Goal: Task Accomplishment & Management: Complete application form

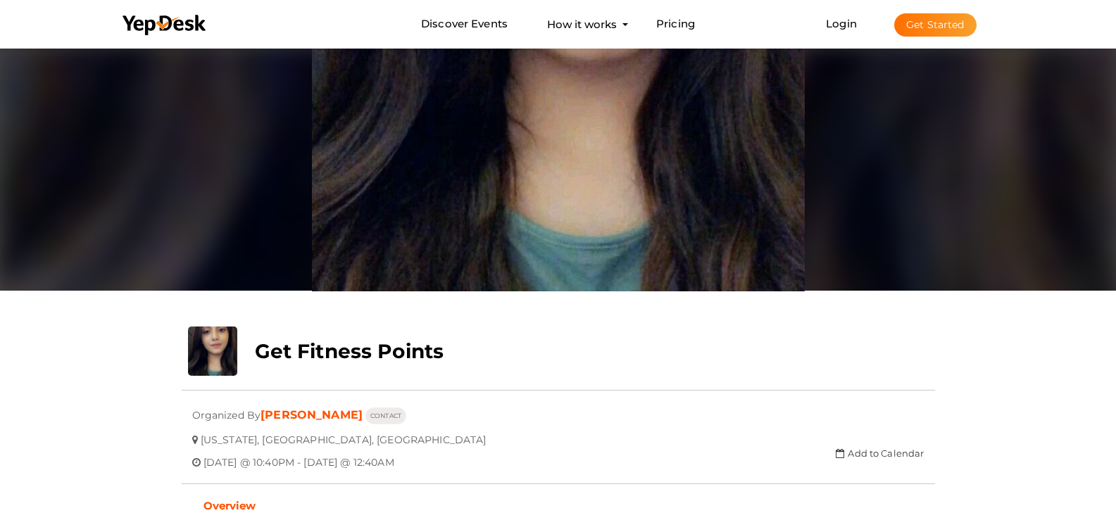
scroll to position [45, 0]
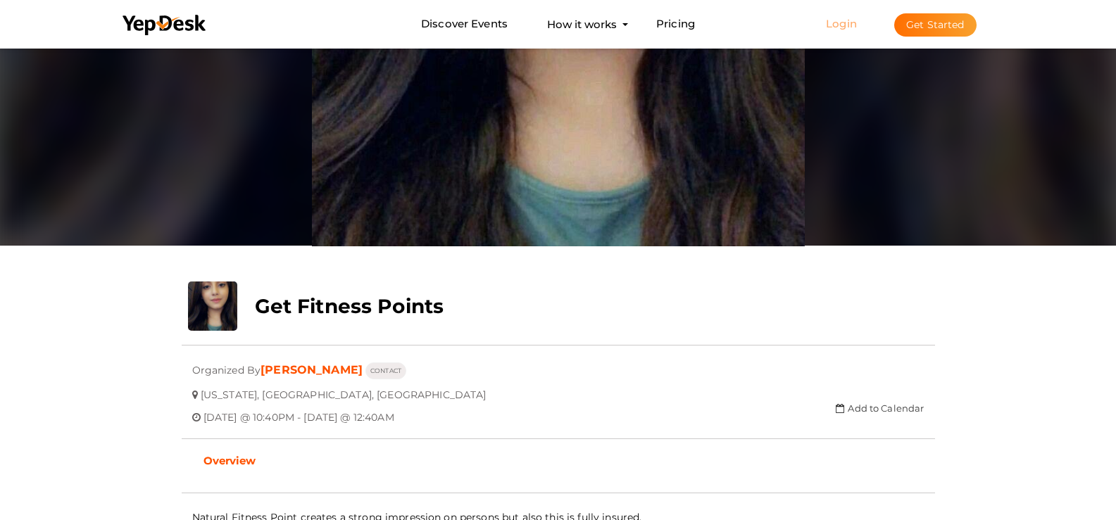
click at [857, 25] on link "Login" at bounding box center [841, 23] width 31 height 13
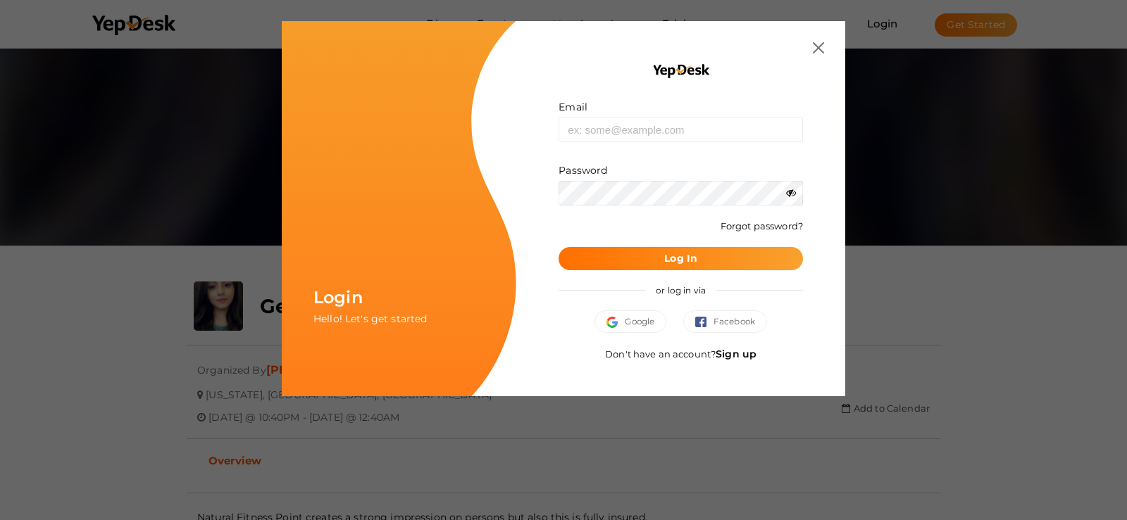
click at [822, 42] on img at bounding box center [818, 47] width 11 height 11
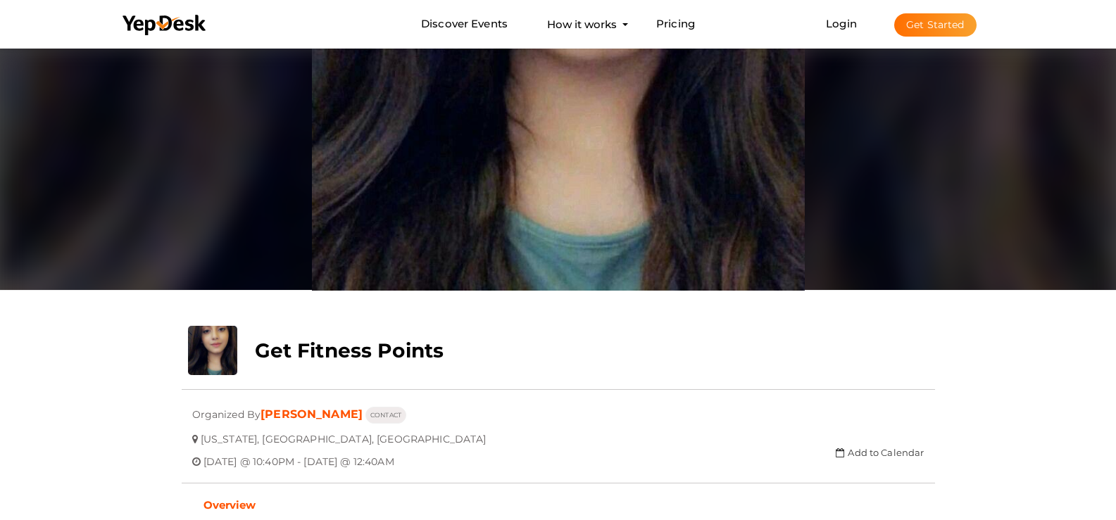
scroll to position [0, 0]
click at [953, 25] on button "Get Started" at bounding box center [935, 24] width 82 height 23
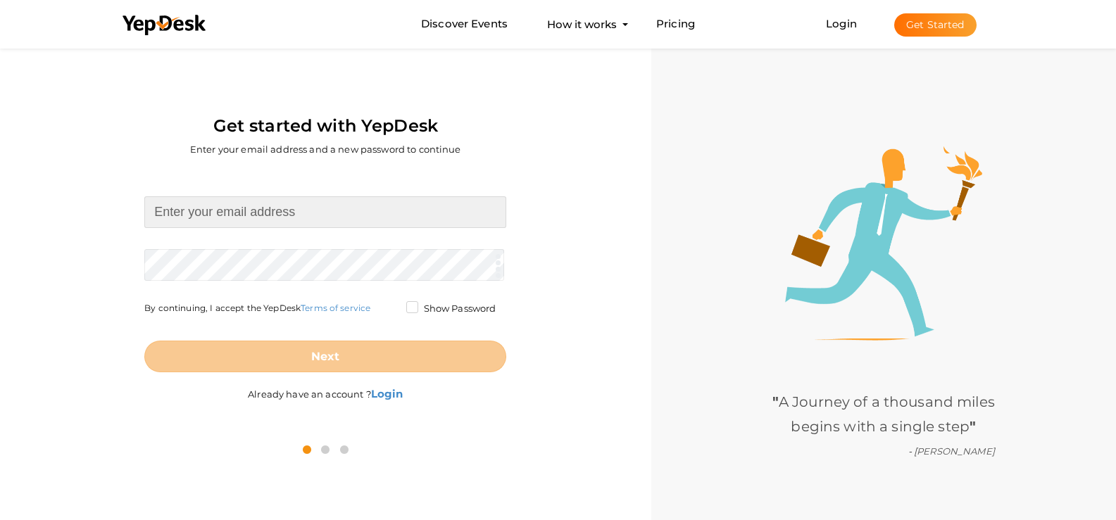
type input "[EMAIL_ADDRESS][DOMAIN_NAME]"
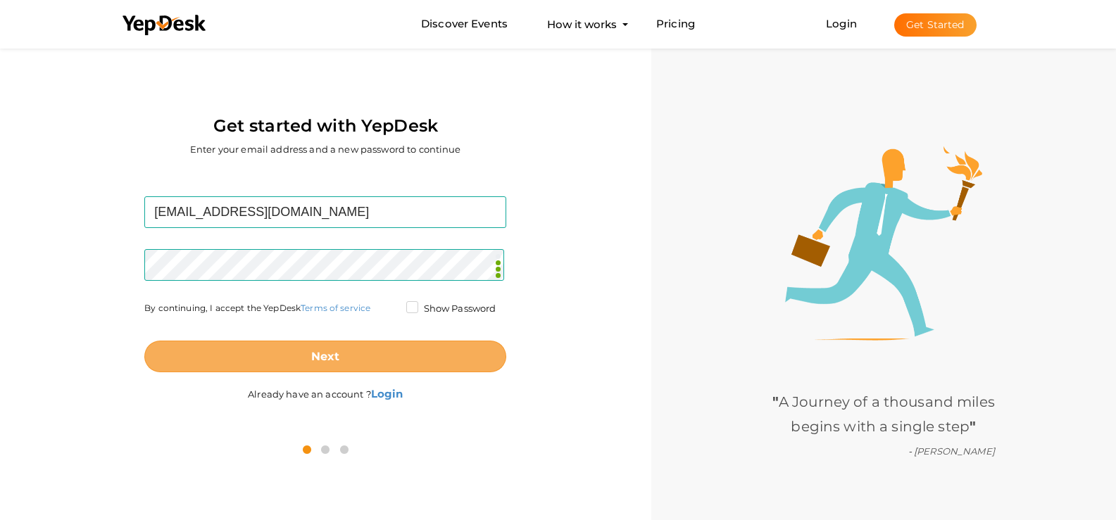
click at [287, 356] on button "Next" at bounding box center [325, 357] width 362 height 32
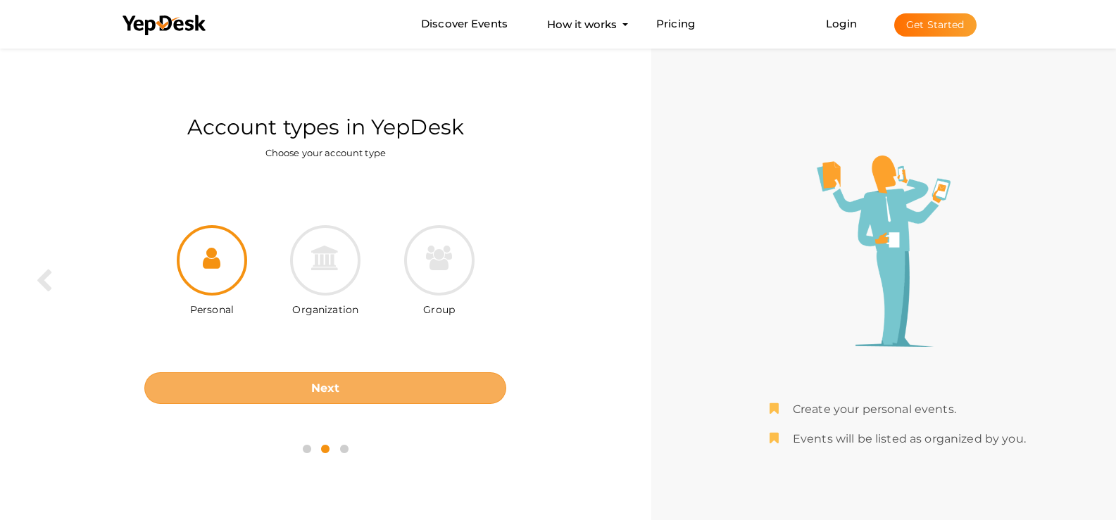
click at [302, 384] on button "Next" at bounding box center [325, 389] width 362 height 32
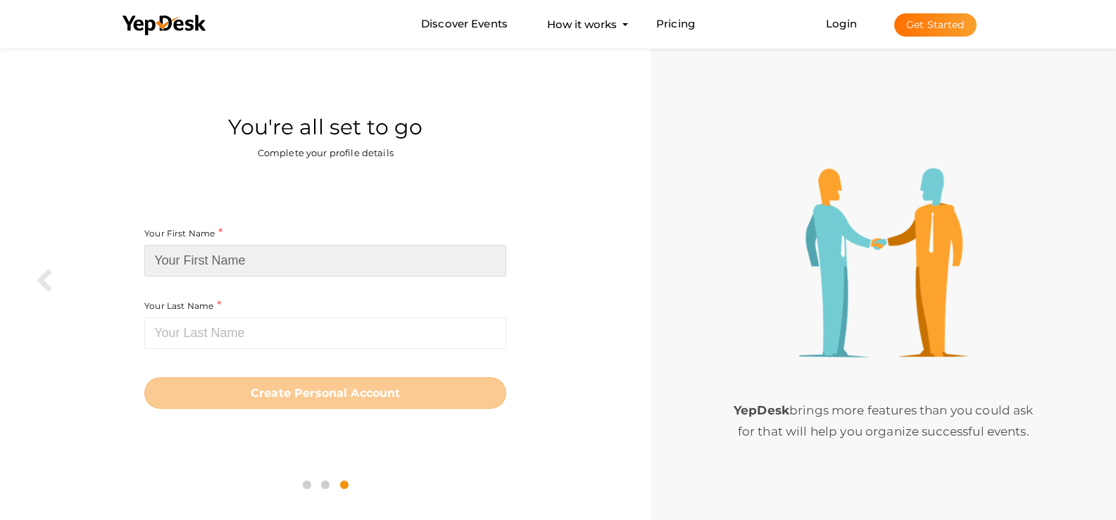
type input "evelypamith"
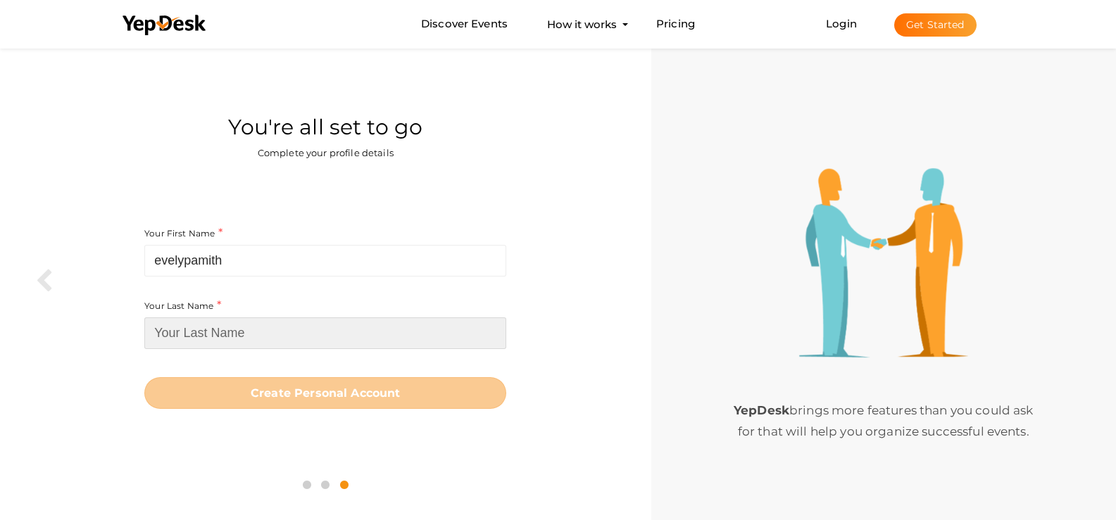
type input "evelypamith"
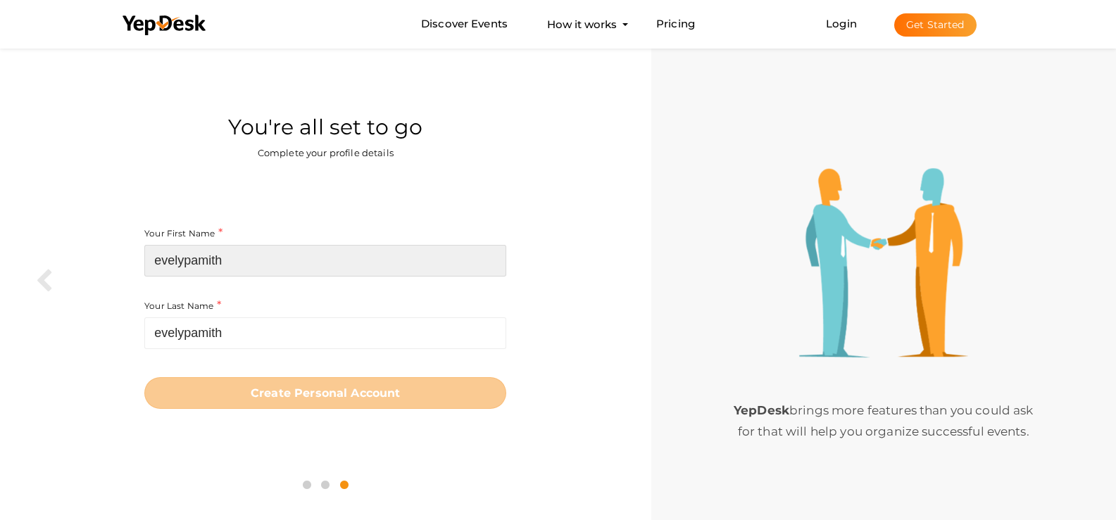
type input "[PERSON_NAME]"
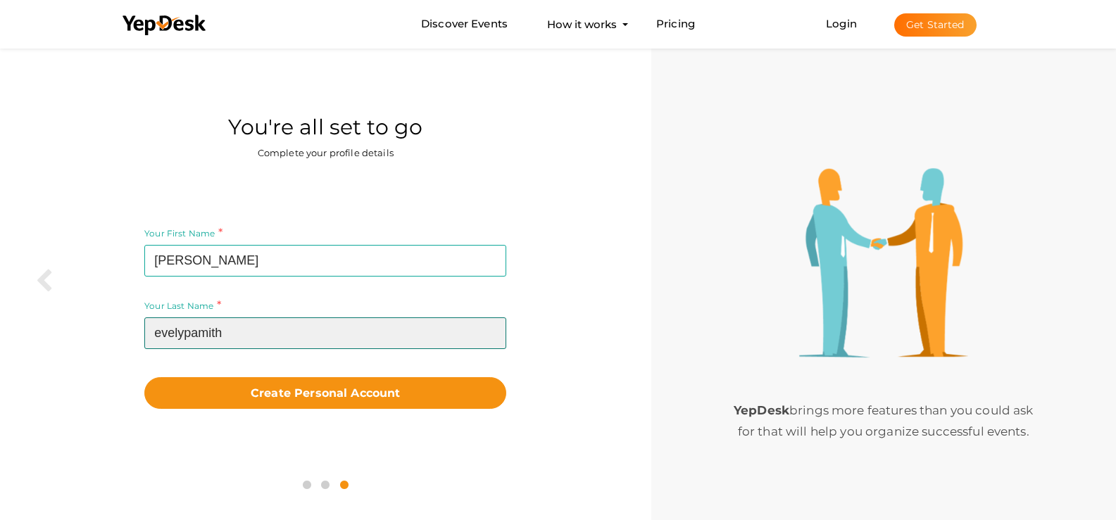
type input "pamith"
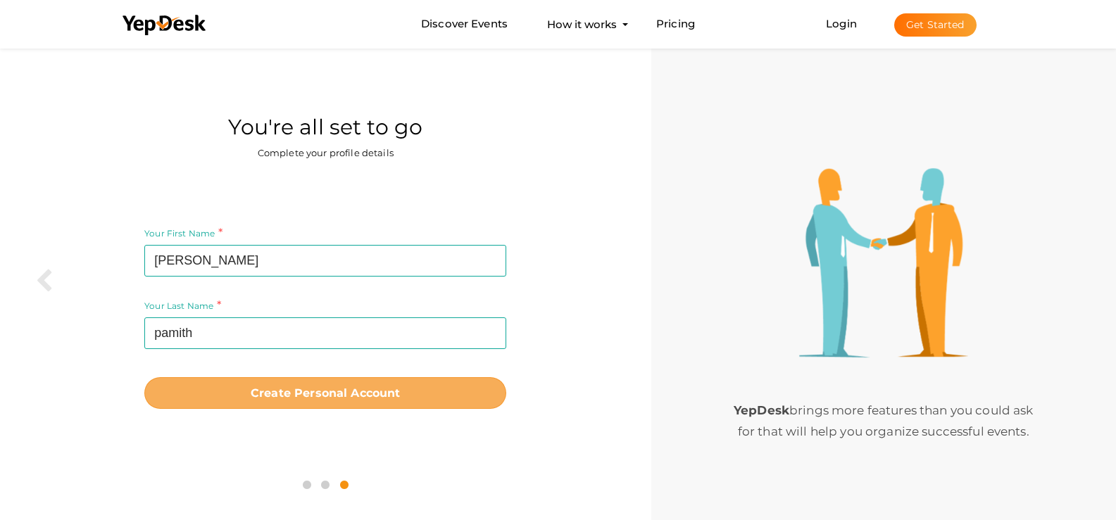
click at [342, 380] on button "Create Personal Account" at bounding box center [325, 393] width 362 height 32
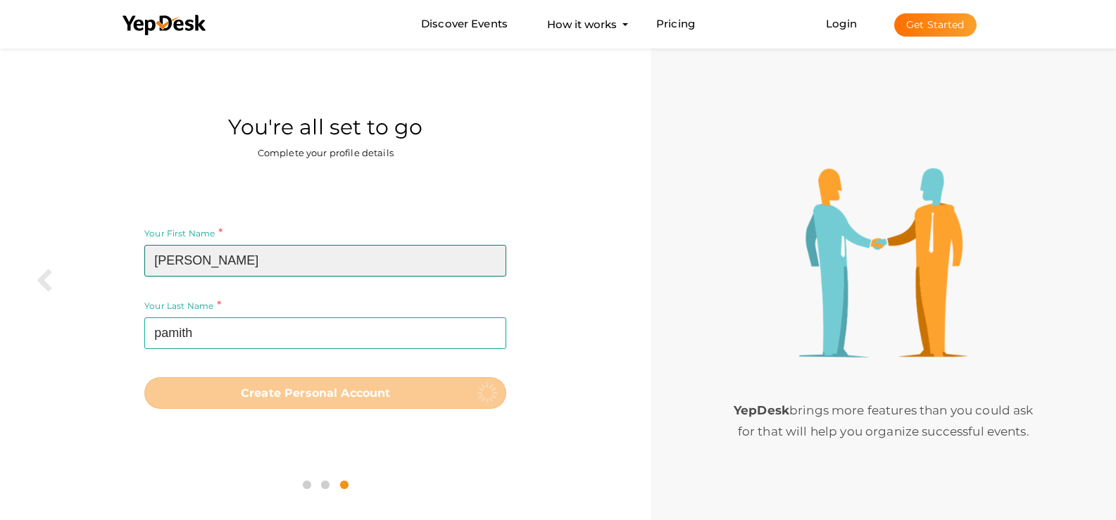
type input "evelypamith"
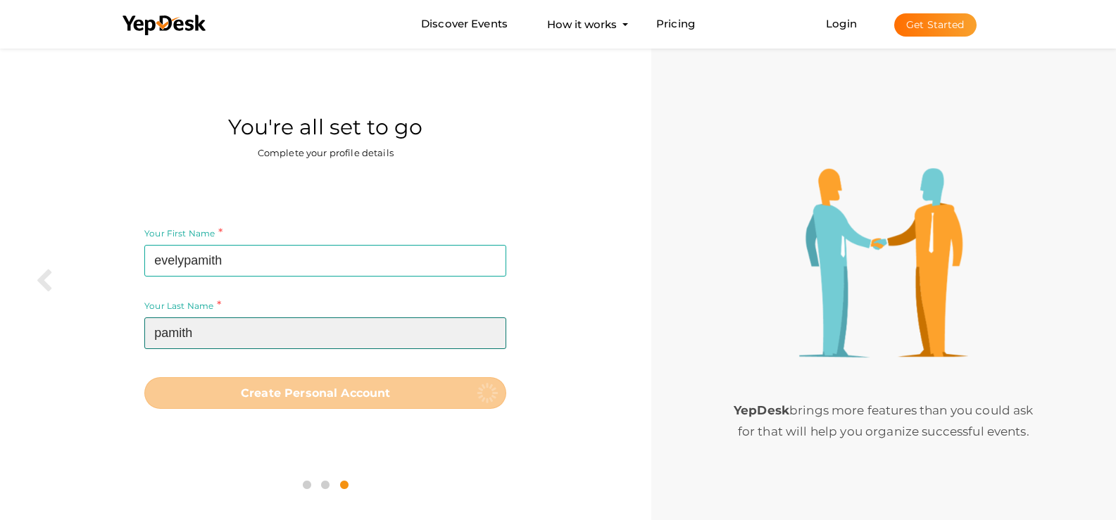
type input "evelypamith"
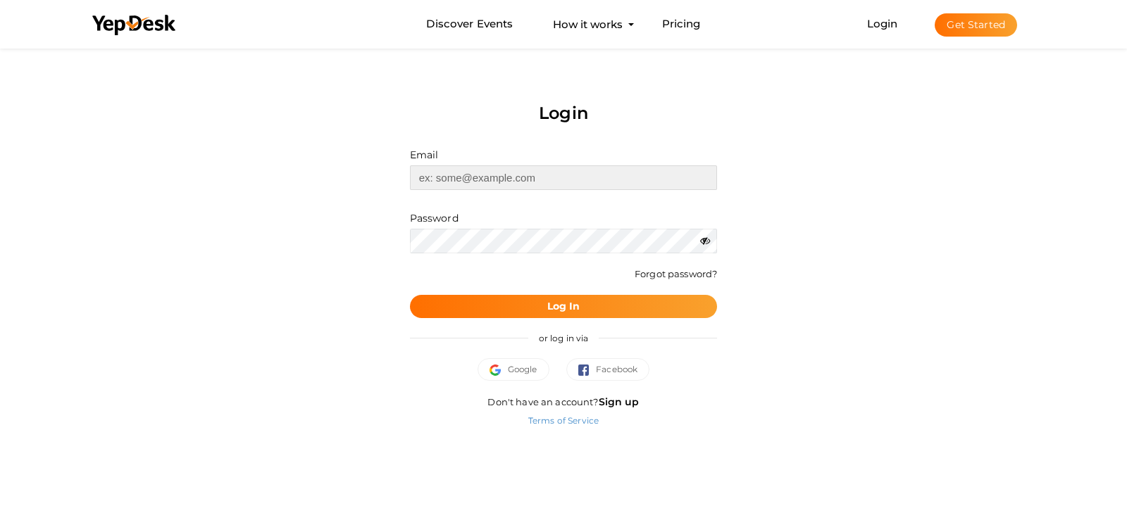
click at [527, 175] on input "text" at bounding box center [564, 177] width 308 height 25
paste input "[EMAIL_ADDRESS][DOMAIN_NAME]"
type input "[EMAIL_ADDRESS][DOMAIN_NAME]"
click at [517, 292] on div "Wrong Credentials Forgot password?" at bounding box center [564, 281] width 308 height 27
click at [524, 302] on button "Log In" at bounding box center [564, 306] width 308 height 23
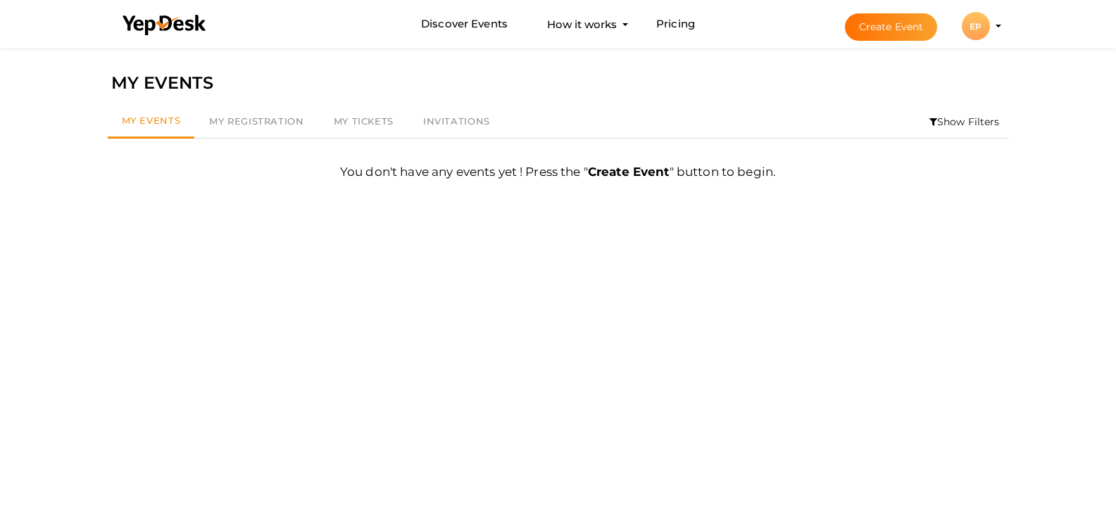
click at [922, 26] on button "Create Event" at bounding box center [891, 26] width 93 height 27
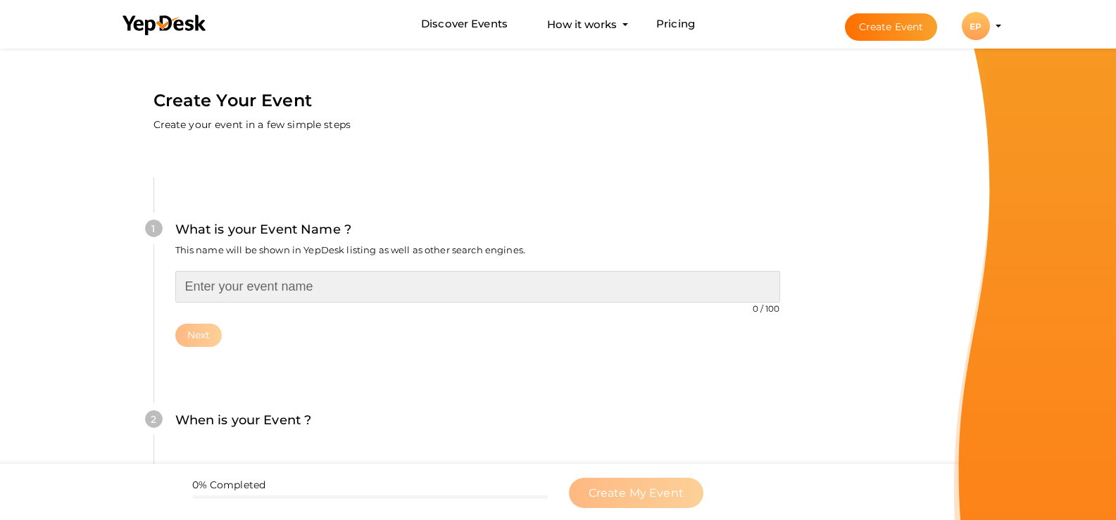
click at [271, 277] on input "text" at bounding box center [477, 287] width 605 height 32
paste input "A Deep Dive Into Pillow 10’s New Features and Capabilities"
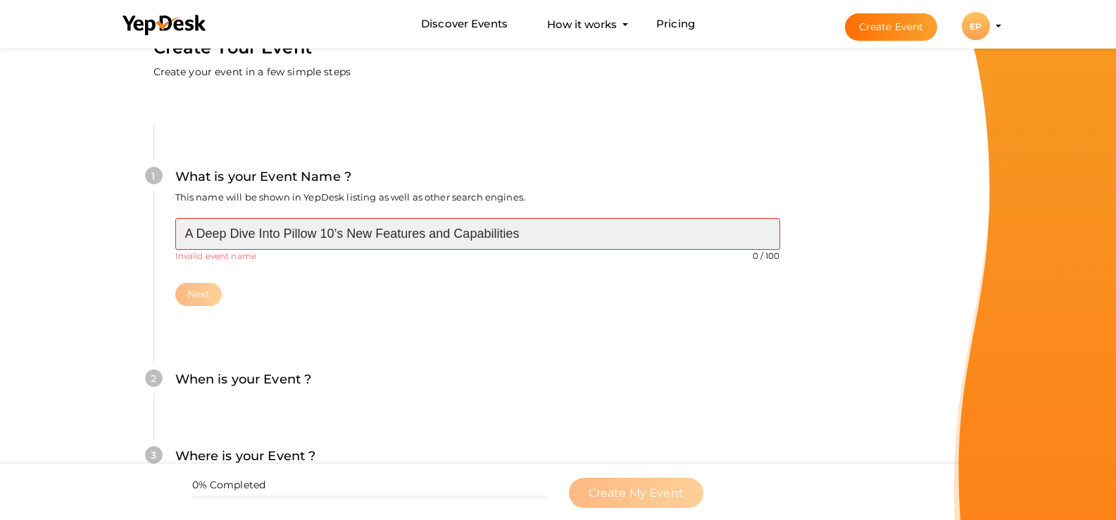
scroll to position [141, 0]
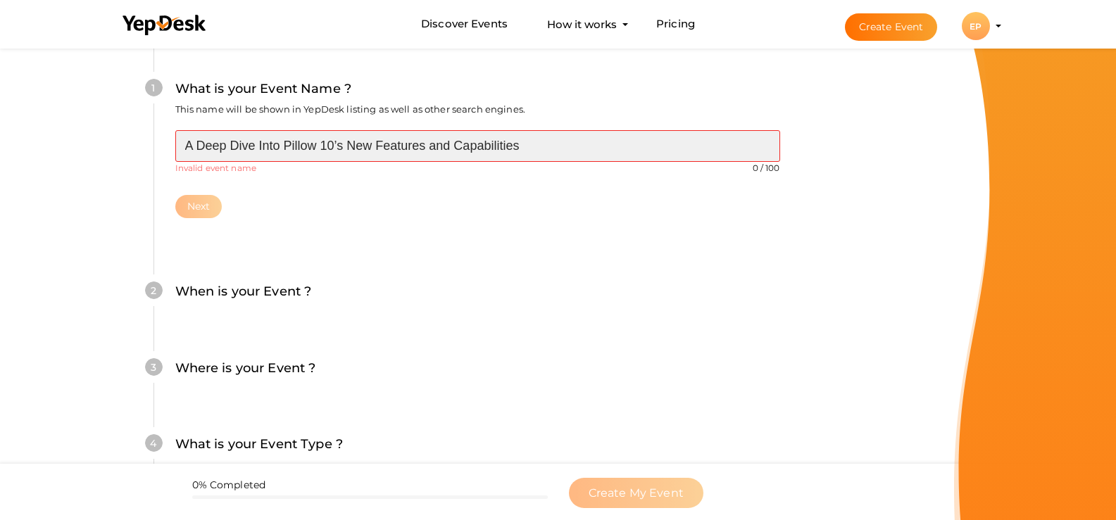
click at [239, 150] on input "A Deep Dive Into Pillow 10’s New Features and Capabilities" at bounding box center [477, 146] width 605 height 32
paste input "Derila Pillow"
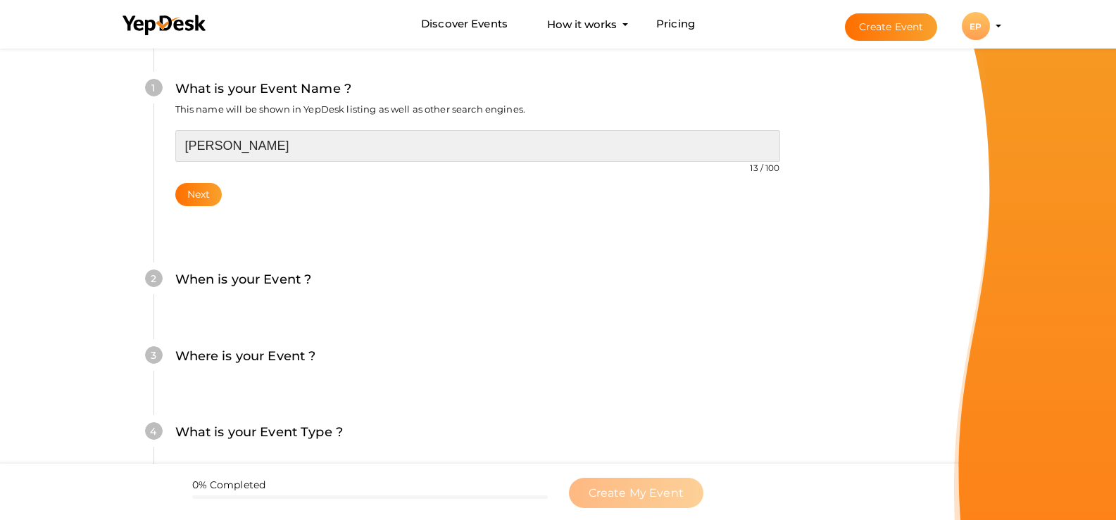
type input "Derila Pillow"
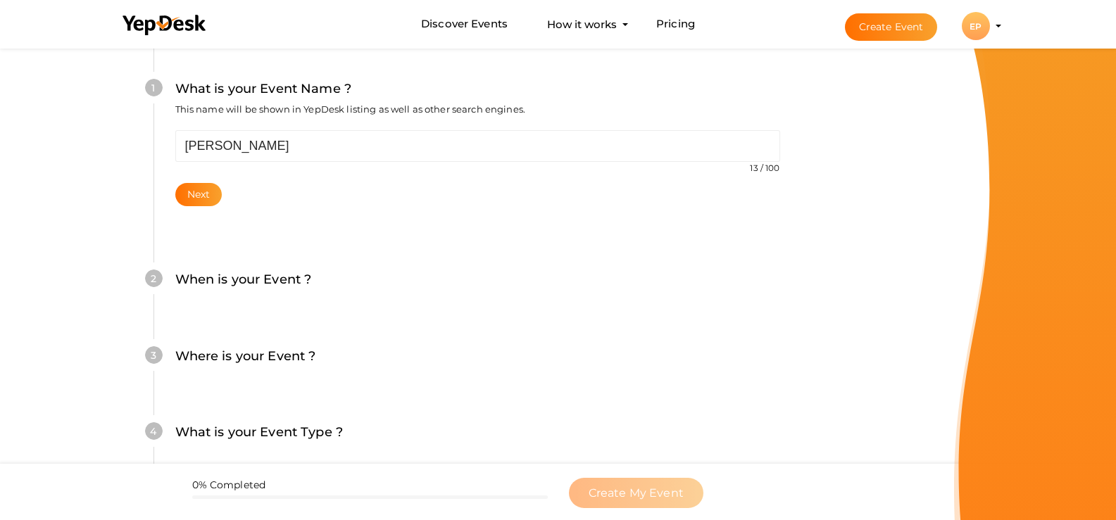
click at [263, 218] on div "1 What is your Event Name ? This name will be shown in YepDesk listing as well …" at bounding box center [478, 142] width 648 height 211
click at [199, 193] on button "Next" at bounding box center [198, 194] width 47 height 23
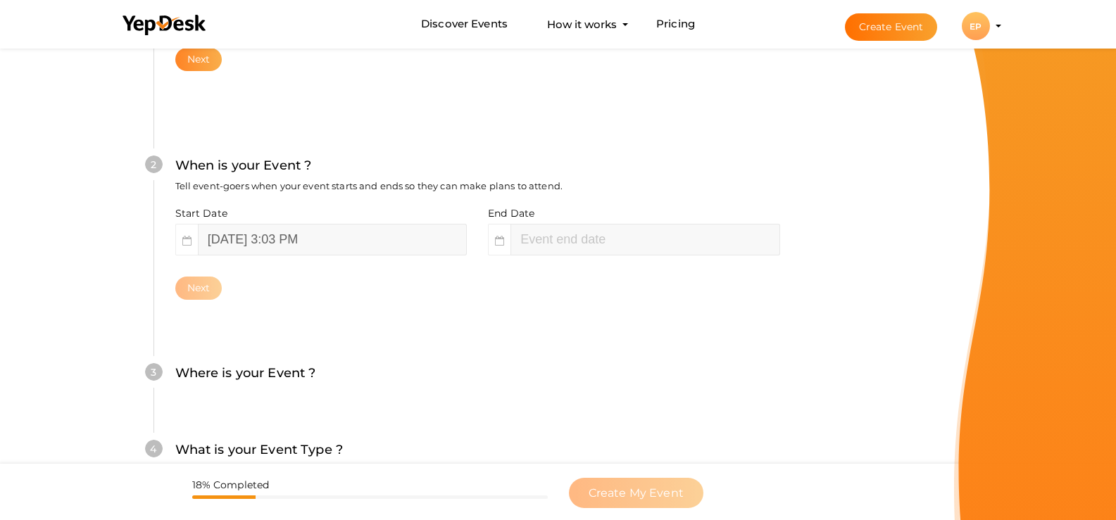
scroll to position [277, 0]
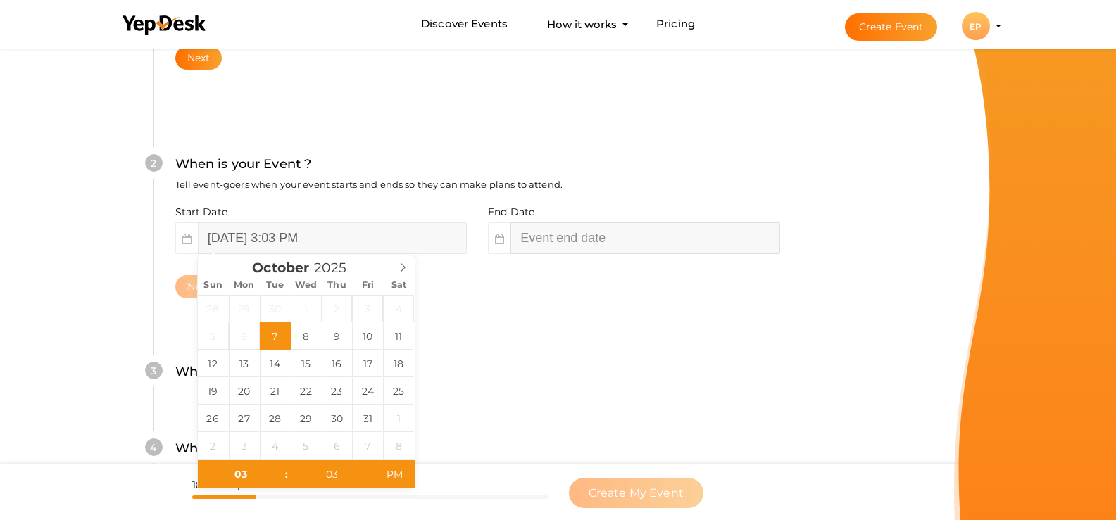
type input "05"
type input "03"
type input "October 7, 2025 5:03 PM"
click at [577, 237] on input "October 7, 2025 5:03 PM" at bounding box center [645, 239] width 269 height 32
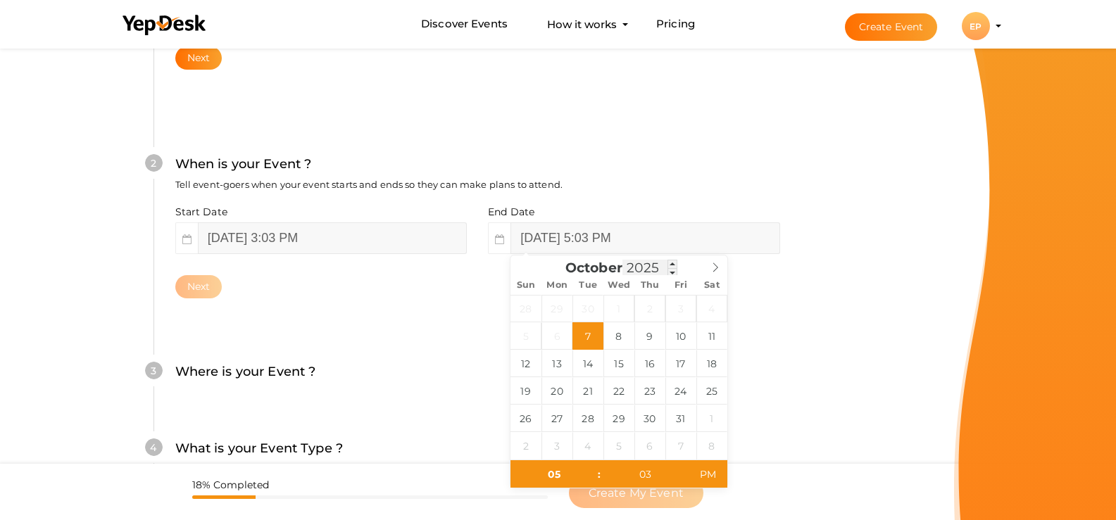
click at [650, 269] on input "2025" at bounding box center [650, 268] width 55 height 16
click at [675, 270] on span at bounding box center [673, 272] width 10 height 8
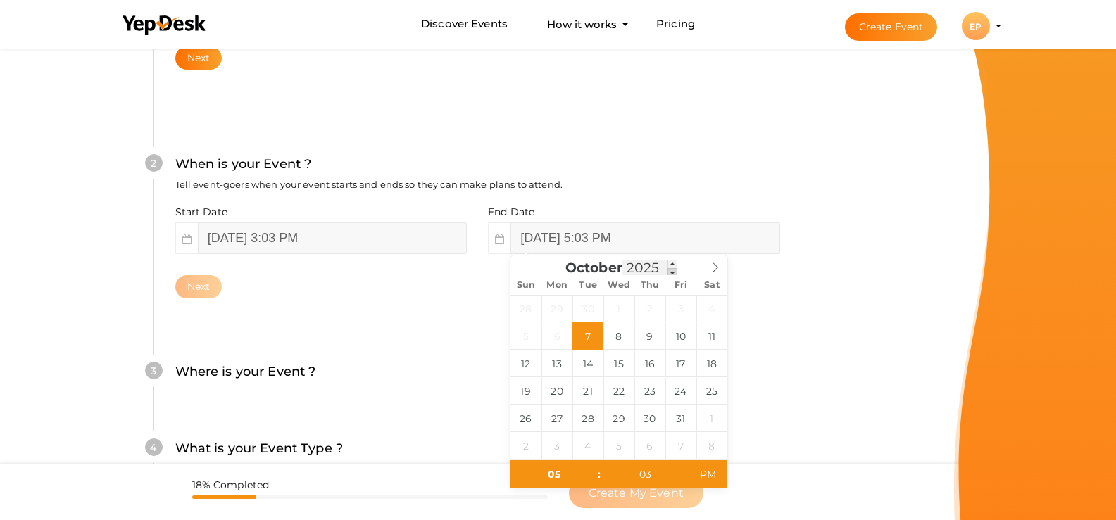
click at [675, 270] on span at bounding box center [673, 272] width 10 height 8
click at [650, 266] on input "2025" at bounding box center [650, 268] width 55 height 16
type input "2056"
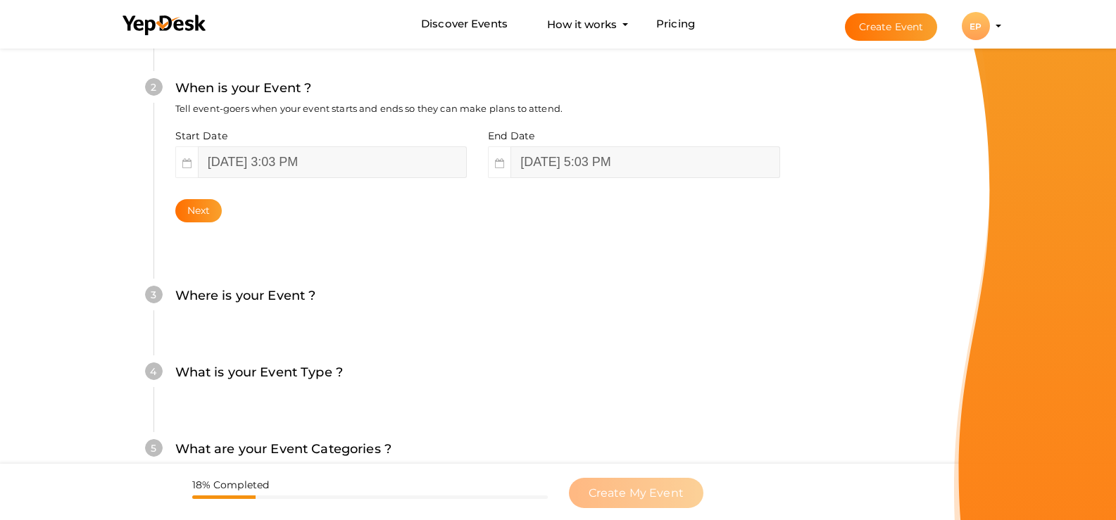
scroll to position [280, 0]
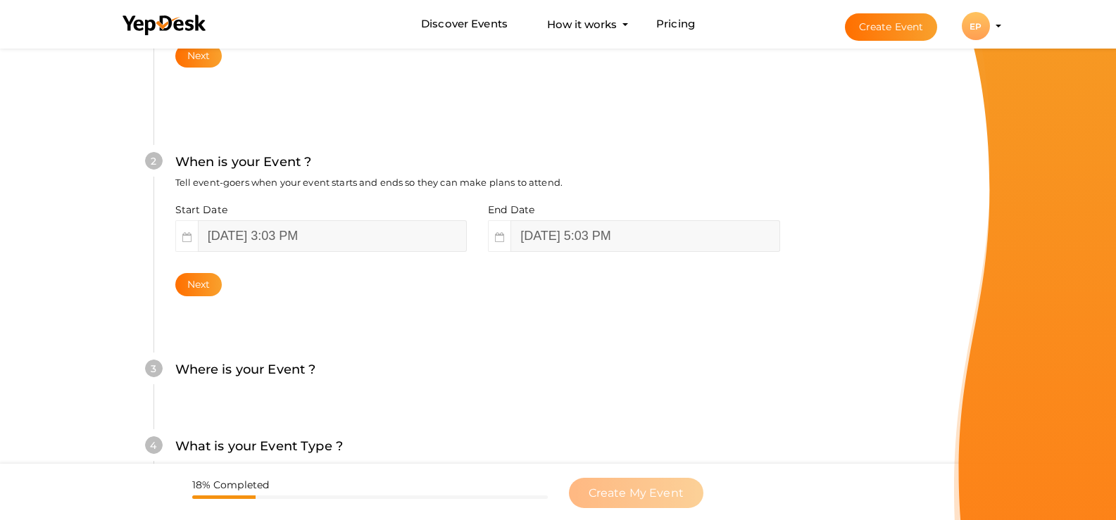
type input "evelypamithiol'l'l'l"
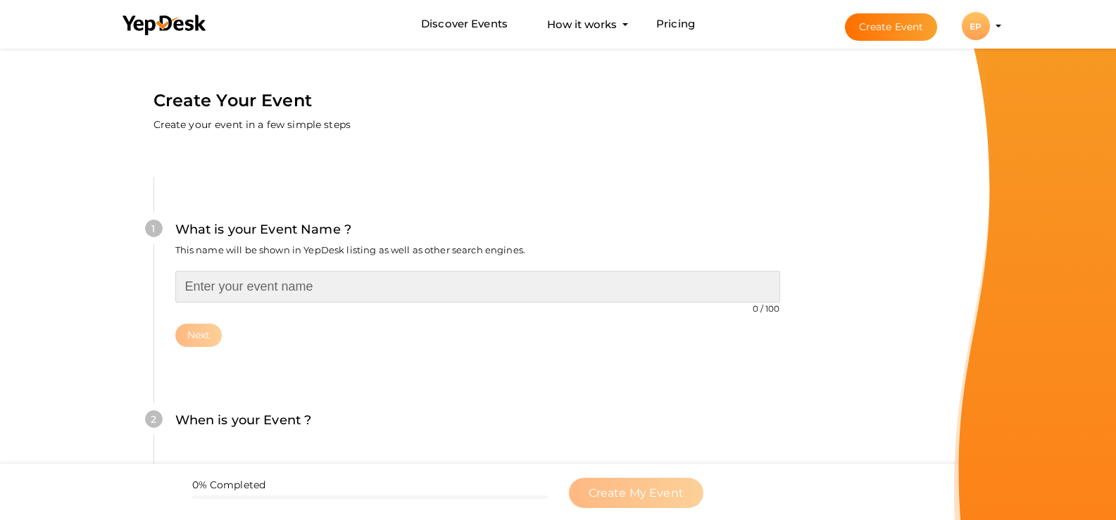
click at [265, 286] on input "text" at bounding box center [477, 287] width 605 height 32
paste input "[PERSON_NAME]"
type input "[PERSON_NAME]"
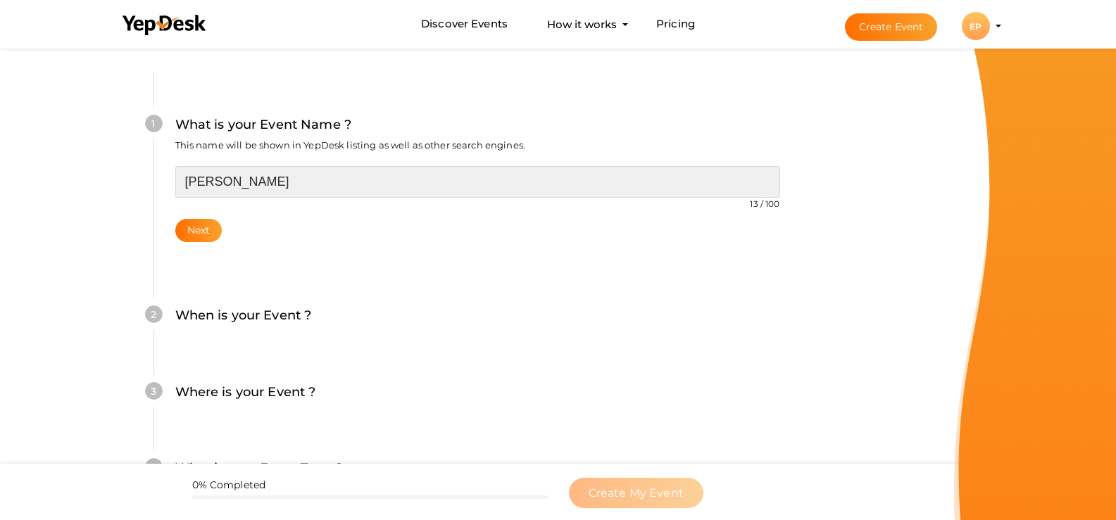
scroll to position [211, 0]
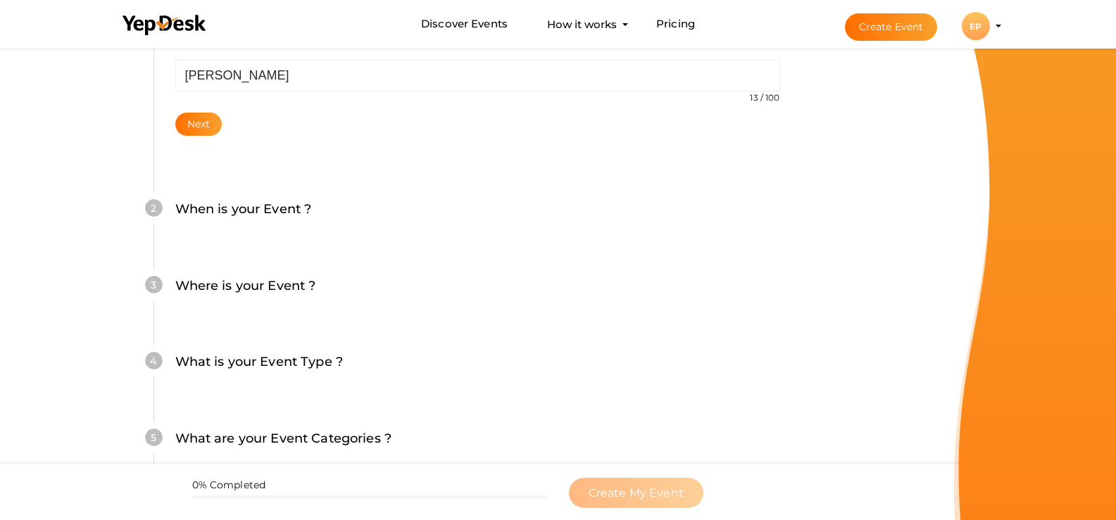
click at [223, 122] on div "Next" at bounding box center [477, 124] width 605 height 23
click at [208, 122] on button "Next" at bounding box center [198, 124] width 47 height 23
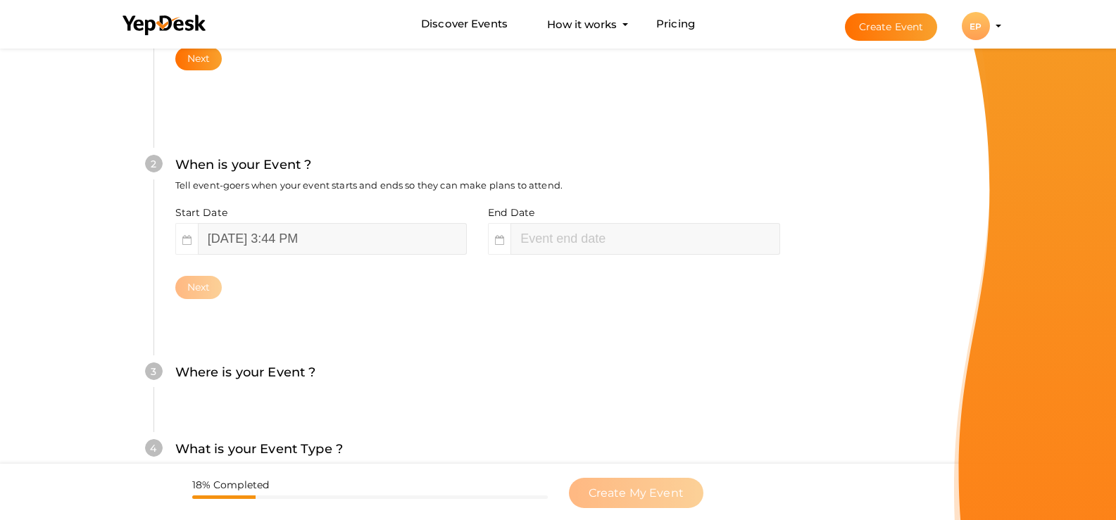
scroll to position [277, 0]
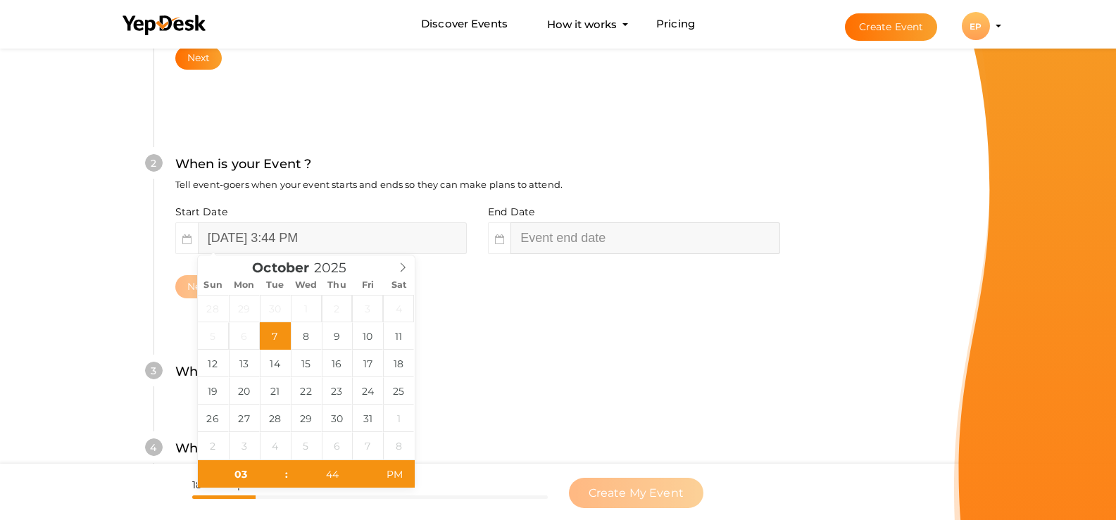
type input "October 7, 2025 5:44 PM"
type input "05"
type input "44"
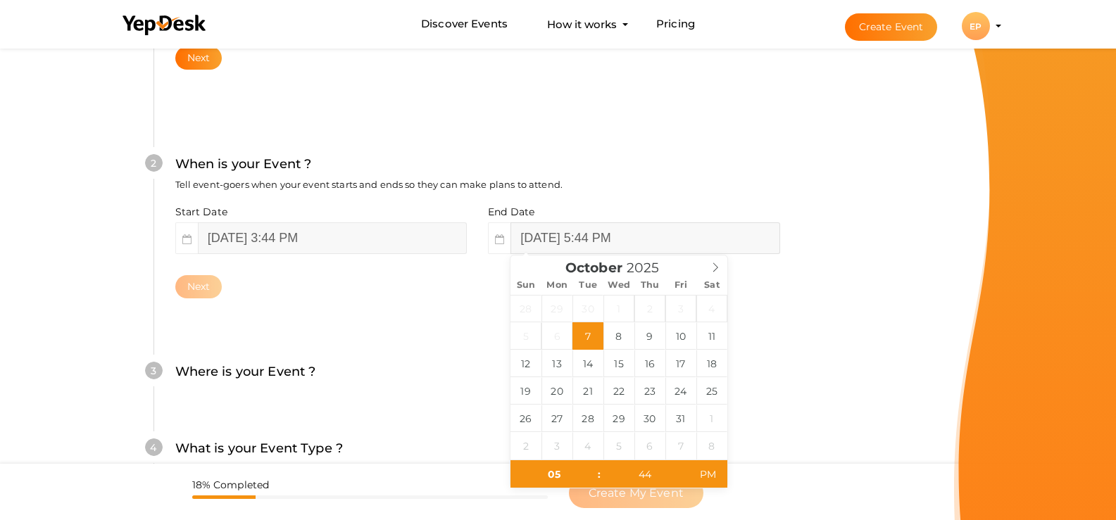
click at [585, 239] on input "October 7, 2025 5:44 PM" at bounding box center [645, 239] width 269 height 32
click at [655, 273] on input "2025" at bounding box center [650, 268] width 55 height 16
type input "2056"
click at [884, 283] on form "Create Your Event Create your event in a few simple steps What is your Event Na…" at bounding box center [477, 281] width 954 height 1026
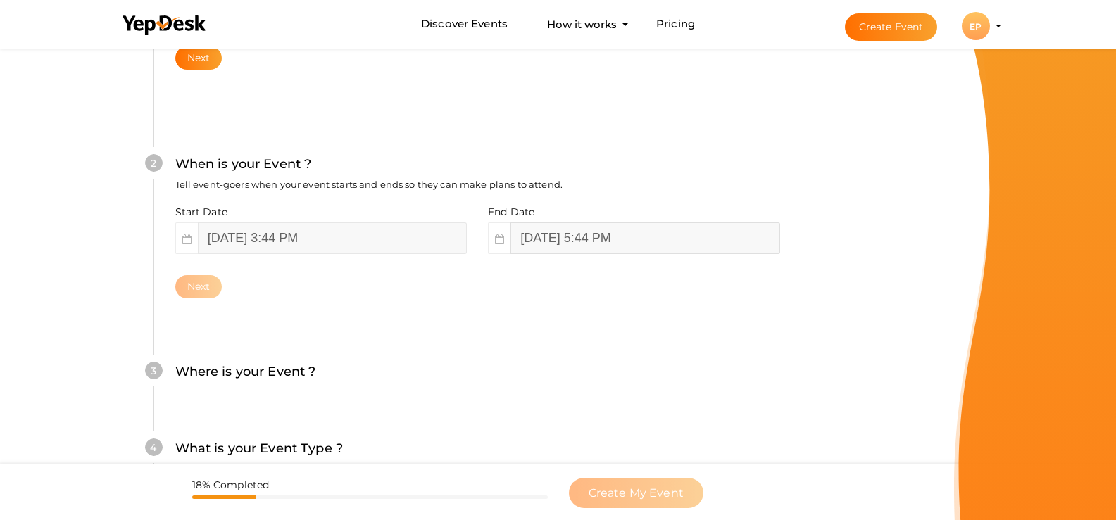
click at [583, 230] on input "October 7, 2025 5:44 PM" at bounding box center [645, 239] width 269 height 32
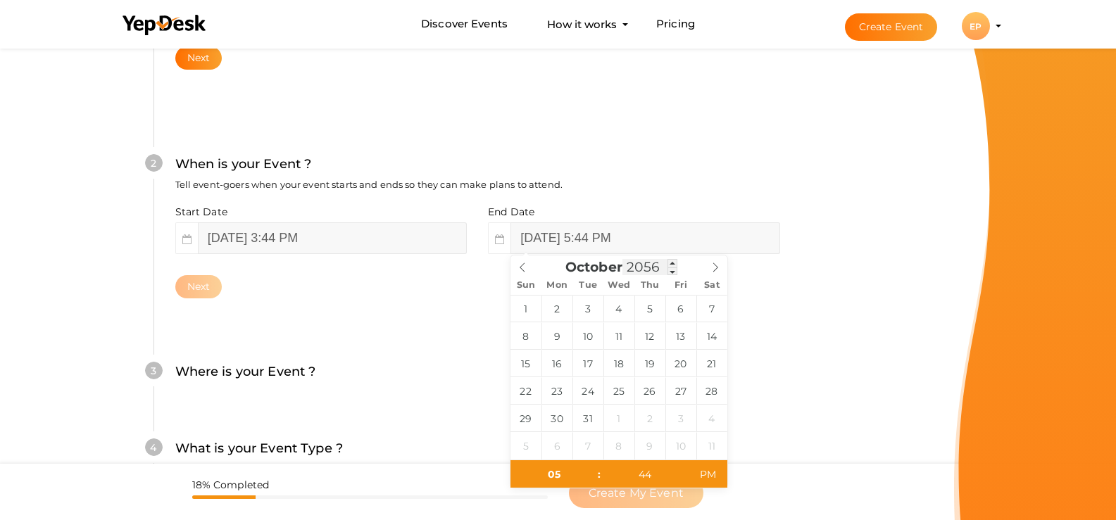
click at [652, 262] on input "2056" at bounding box center [650, 267] width 55 height 16
type input "October 5, 2056 5:44 PM"
click at [880, 281] on form "Create Your Event Create your event in a few simple steps What is your Event Na…" at bounding box center [477, 281] width 954 height 1026
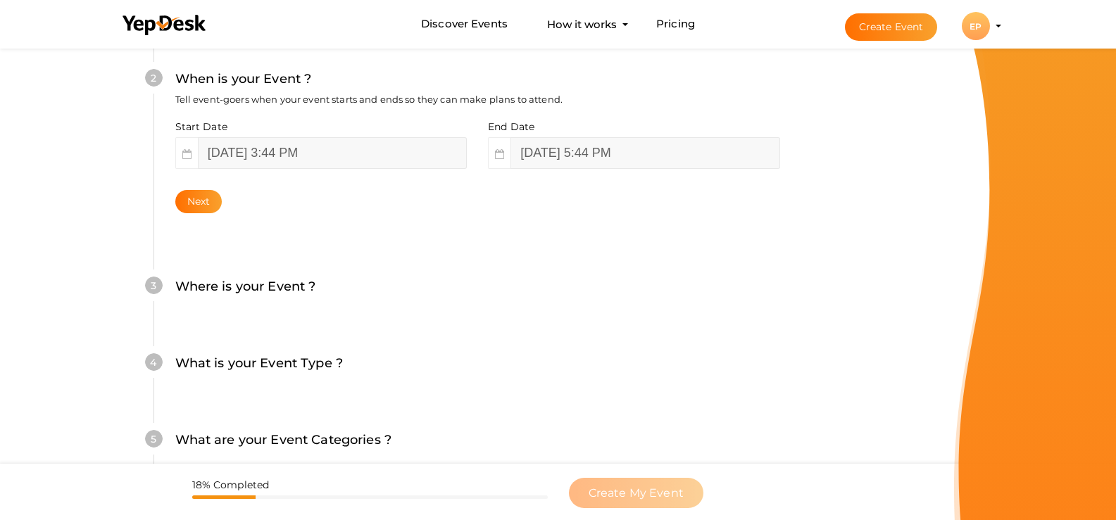
scroll to position [489, 0]
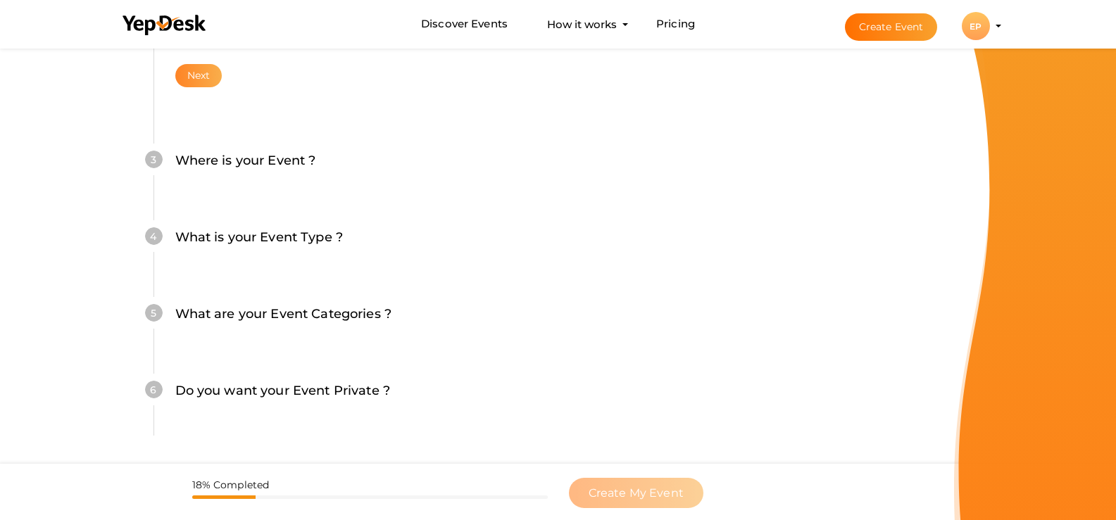
click at [195, 74] on button "Next" at bounding box center [198, 75] width 47 height 23
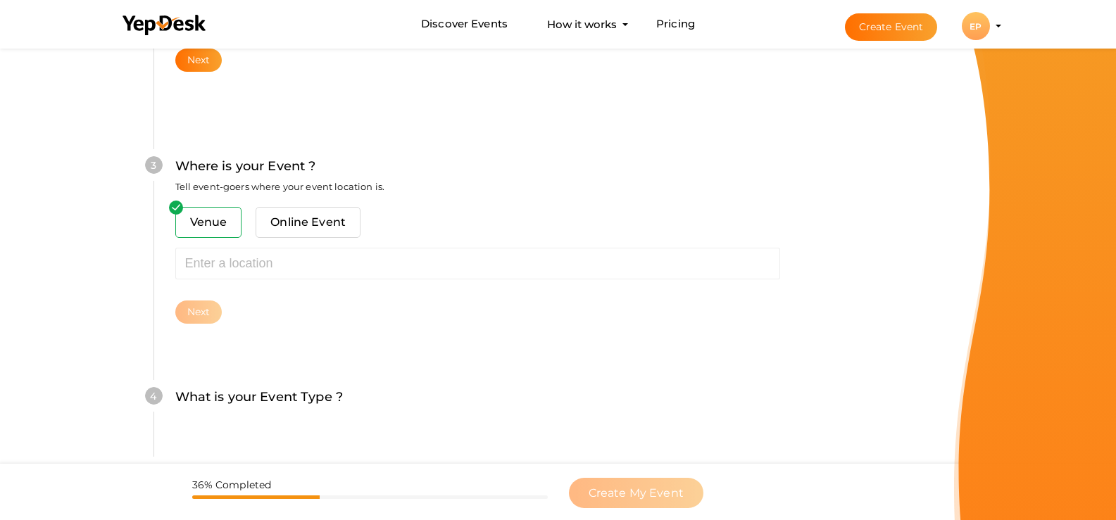
scroll to position [506, 0]
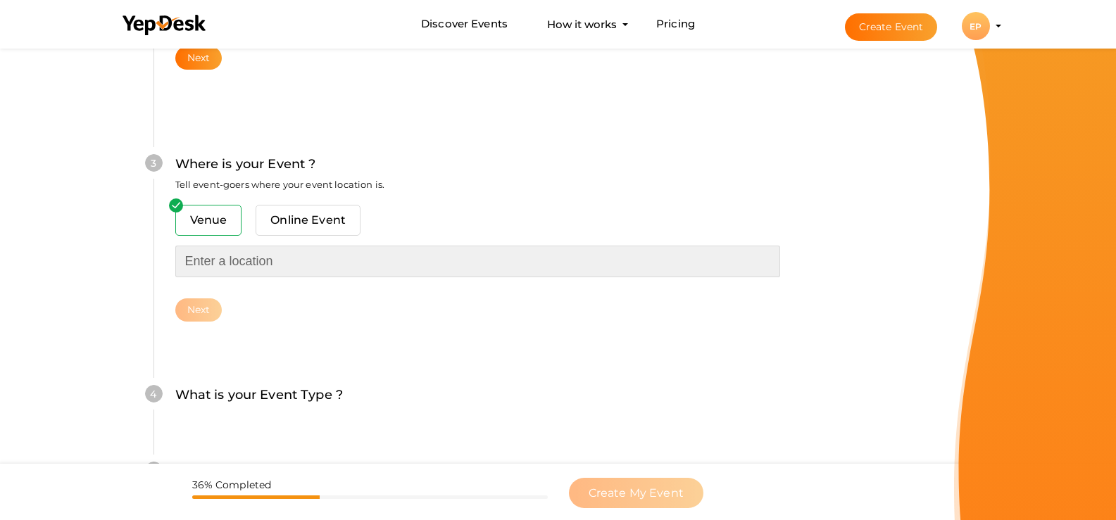
click at [246, 265] on input "text" at bounding box center [477, 262] width 605 height 32
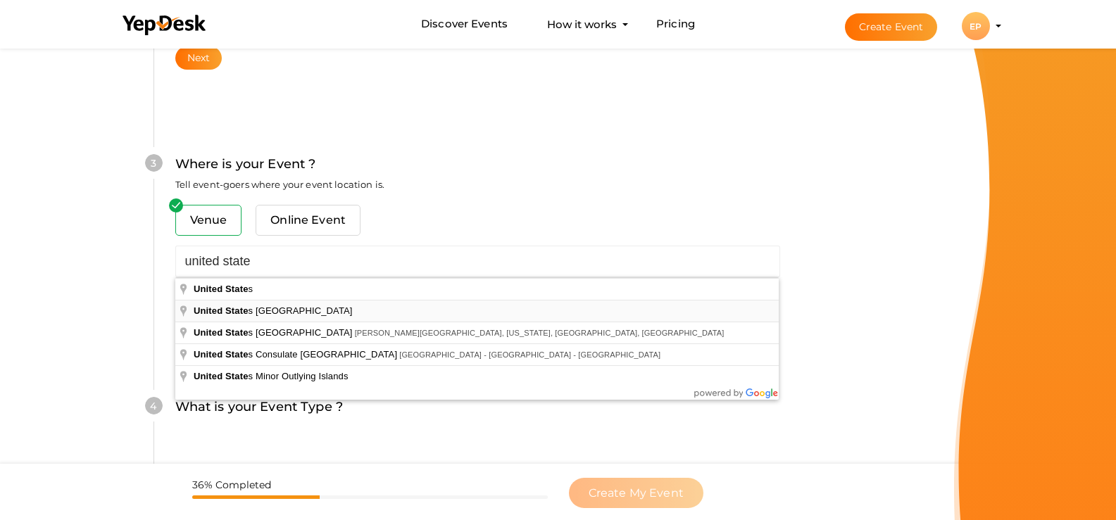
type input "United States Virgin Islands"
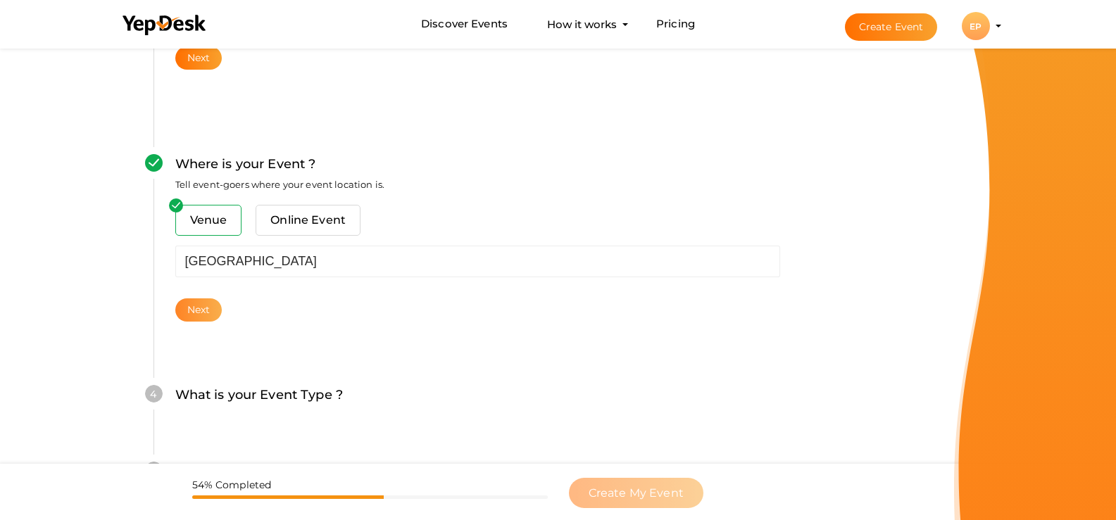
click at [215, 312] on button "Next" at bounding box center [198, 310] width 47 height 23
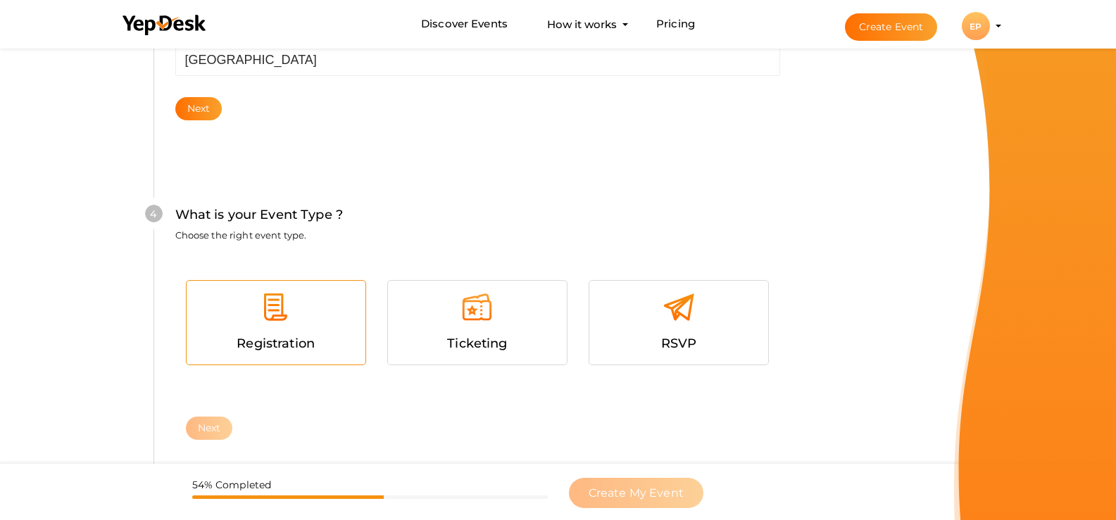
scroll to position [758, 0]
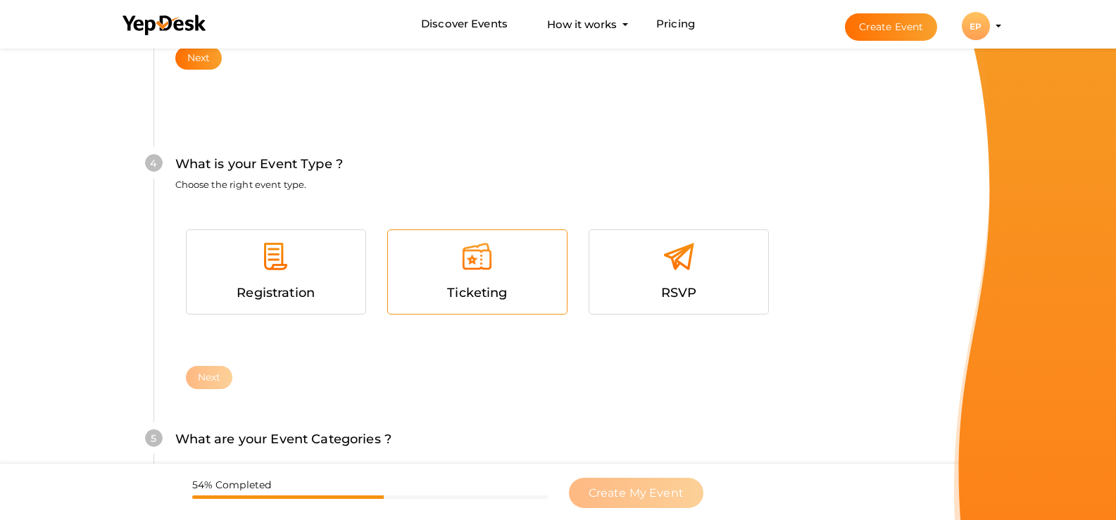
click at [503, 280] on div at bounding box center [478, 262] width 158 height 42
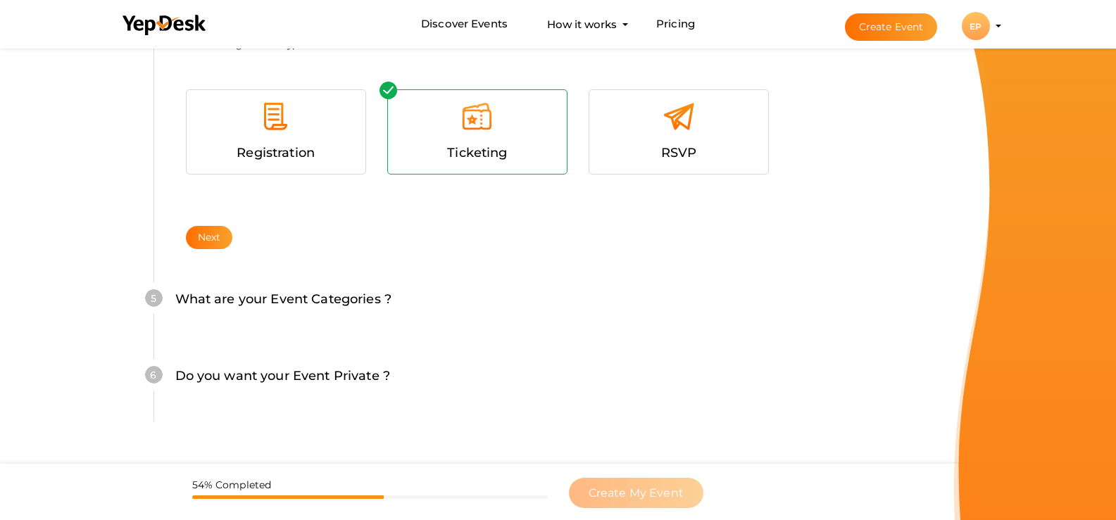
scroll to position [899, 0]
click at [211, 235] on button "Next" at bounding box center [209, 236] width 47 height 23
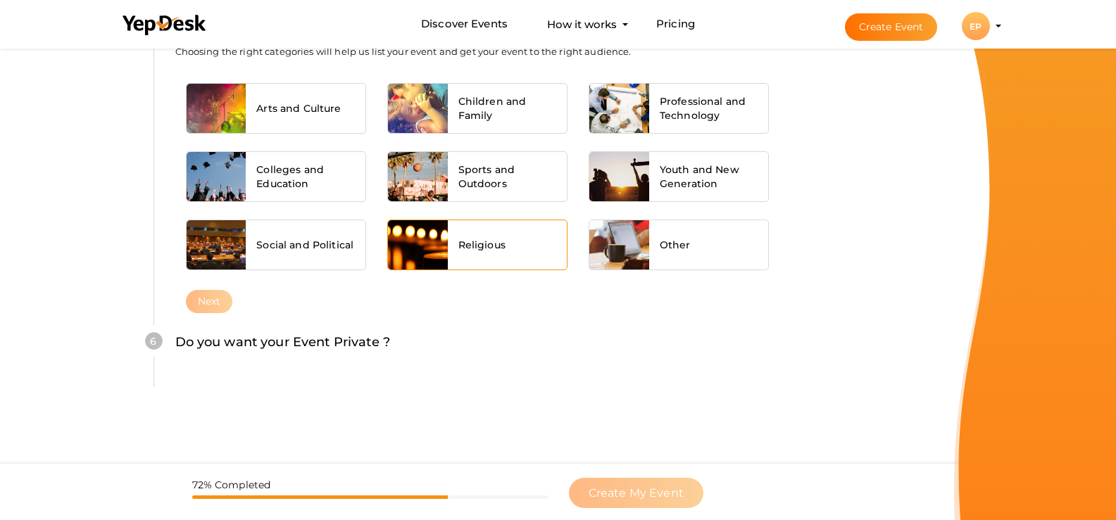
scroll to position [1180, 0]
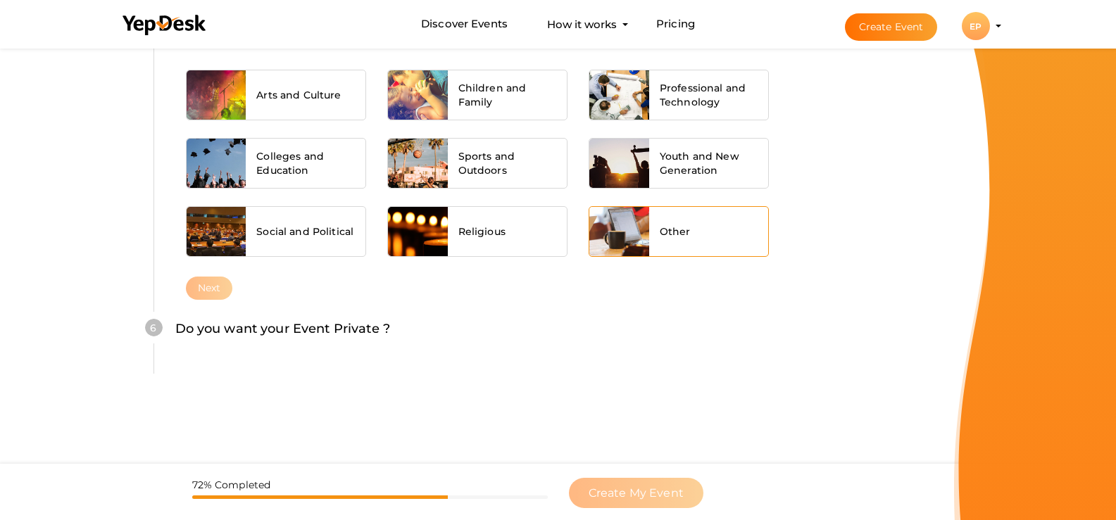
click at [687, 225] on span "Other" at bounding box center [675, 232] width 31 height 14
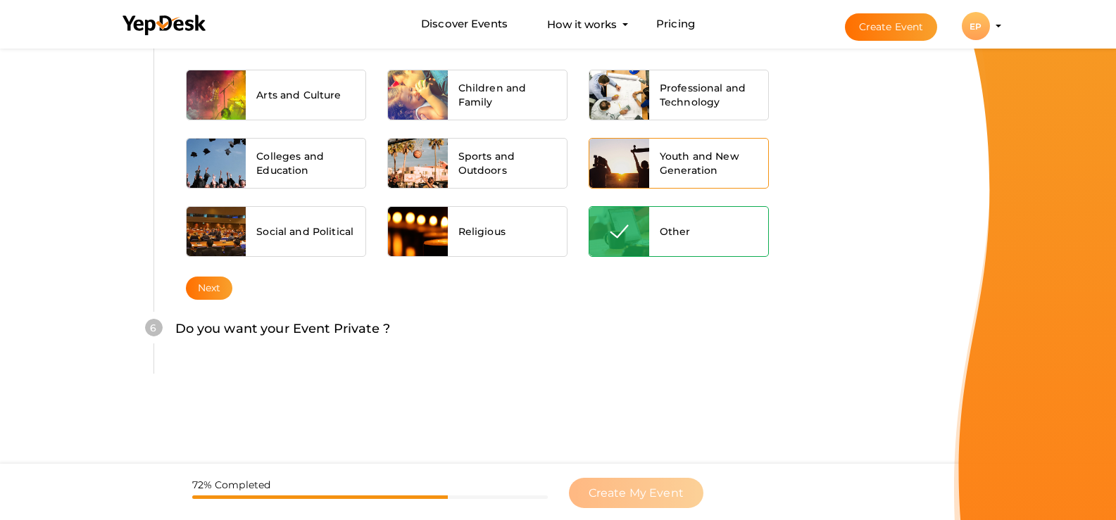
click at [718, 171] on span "Youth and New Generation" at bounding box center [709, 163] width 99 height 28
click at [210, 287] on button "Next" at bounding box center [209, 288] width 47 height 23
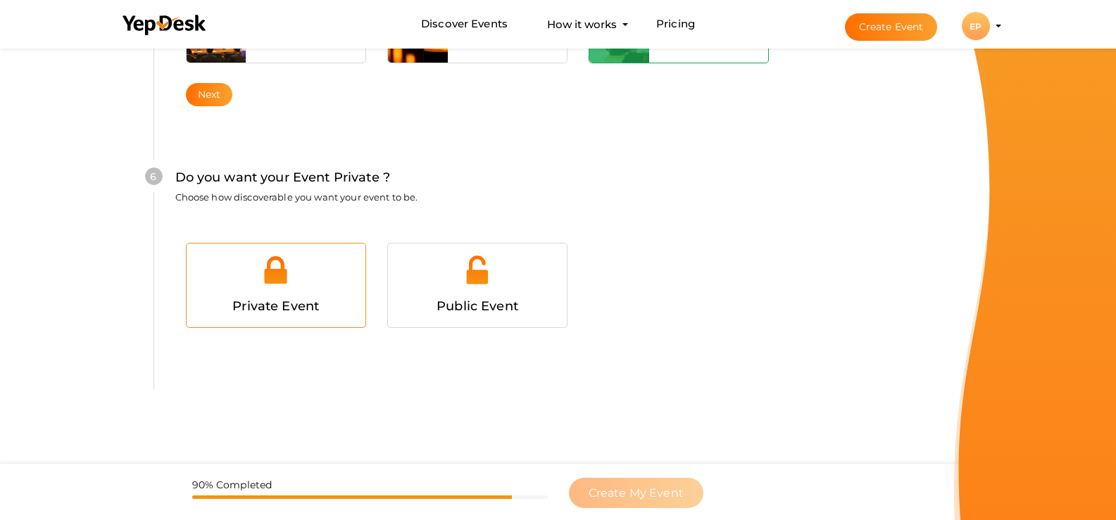
scroll to position [1411, 0]
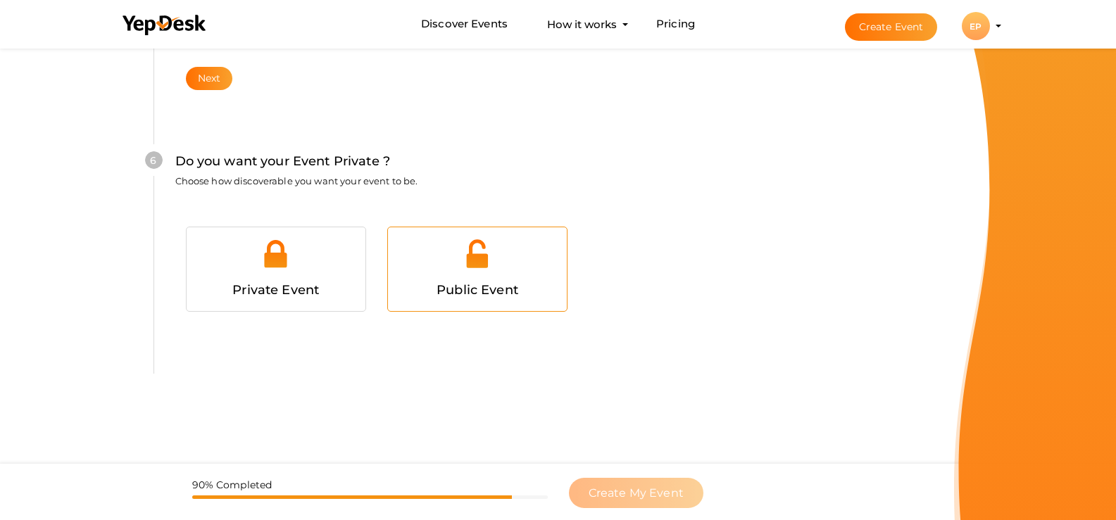
click at [503, 259] on div at bounding box center [478, 259] width 158 height 42
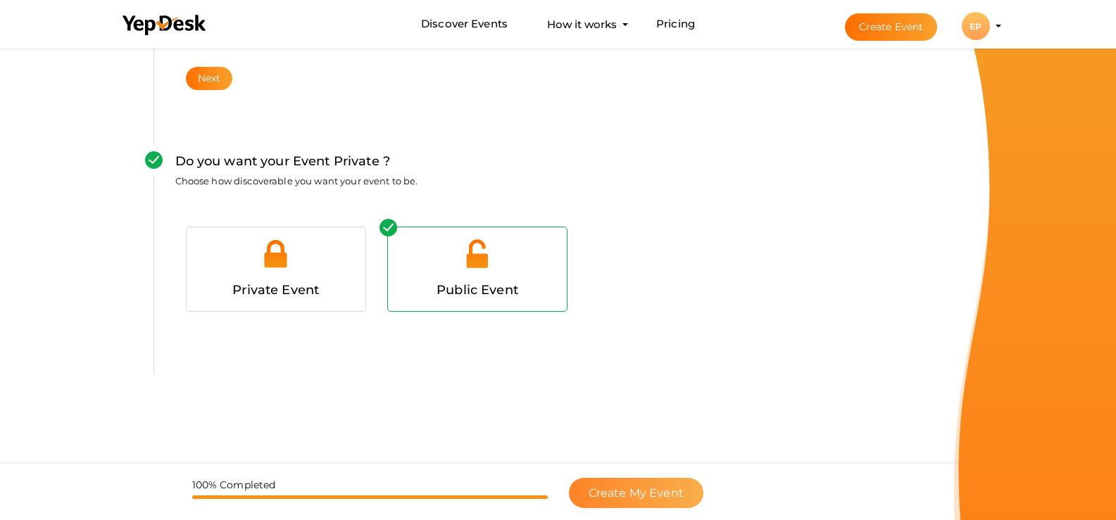
click at [649, 495] on span "Create My Event" at bounding box center [636, 493] width 95 height 13
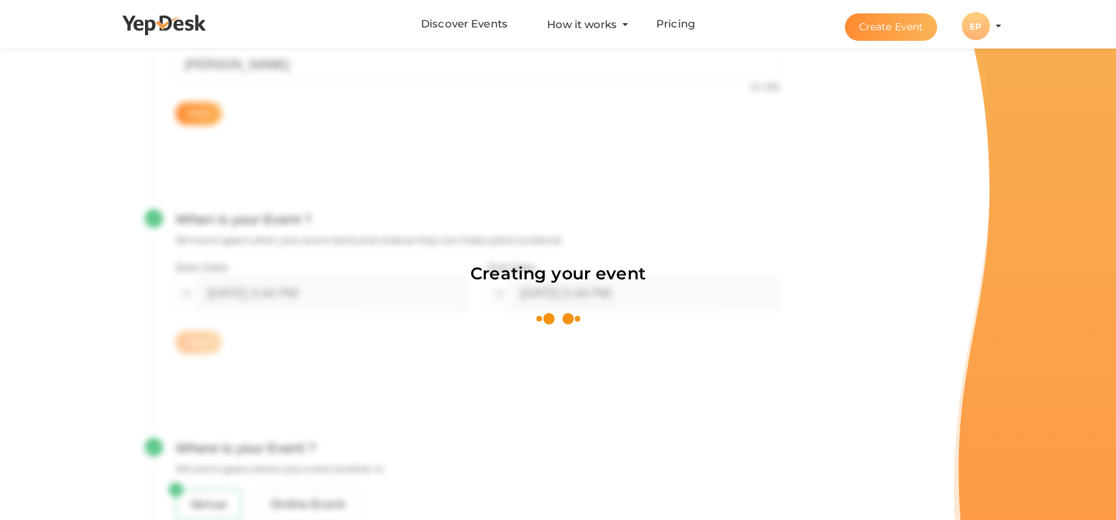
scroll to position [211, 0]
